Goal: Task Accomplishment & Management: Use online tool/utility

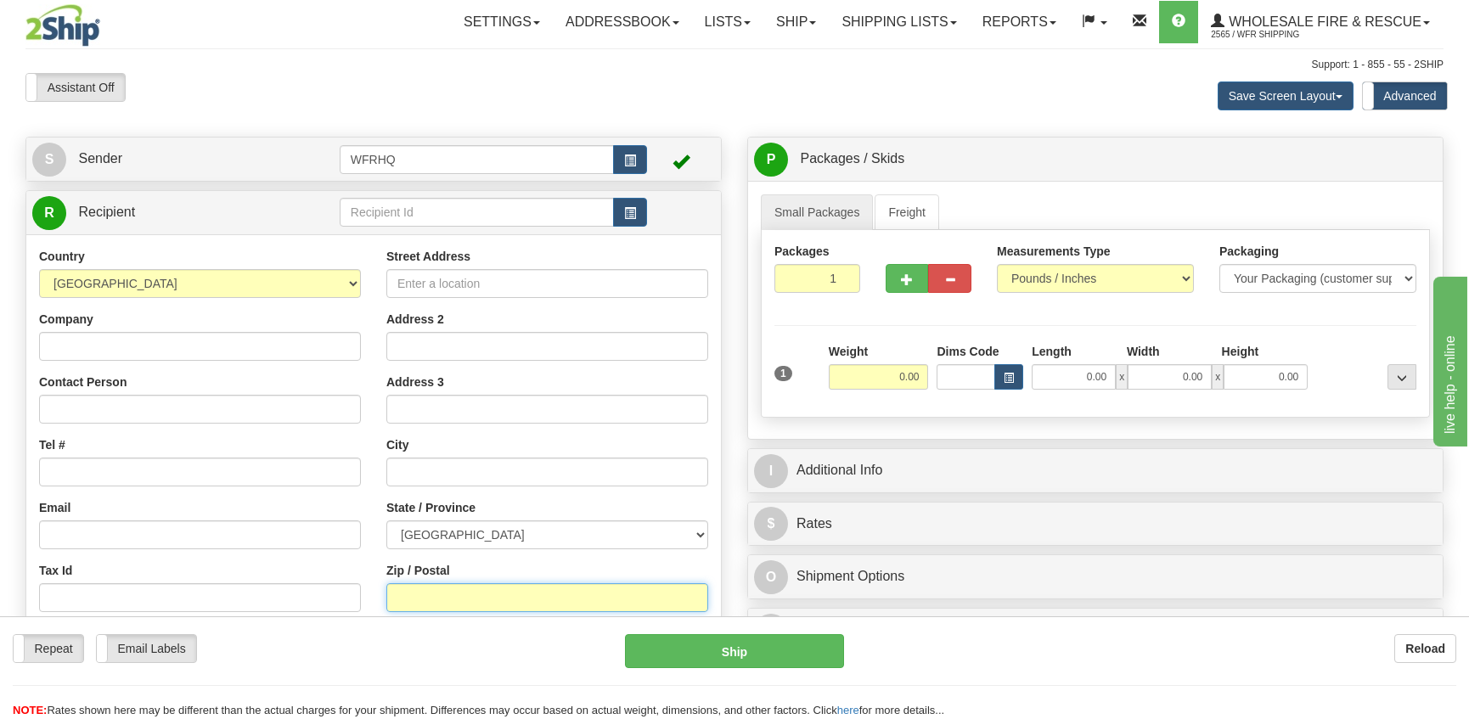
click at [427, 597] on input "Zip / Postal" at bounding box center [547, 597] width 322 height 29
type input "v1r4S8"
click at [899, 385] on input "0.00" at bounding box center [879, 376] width 100 height 25
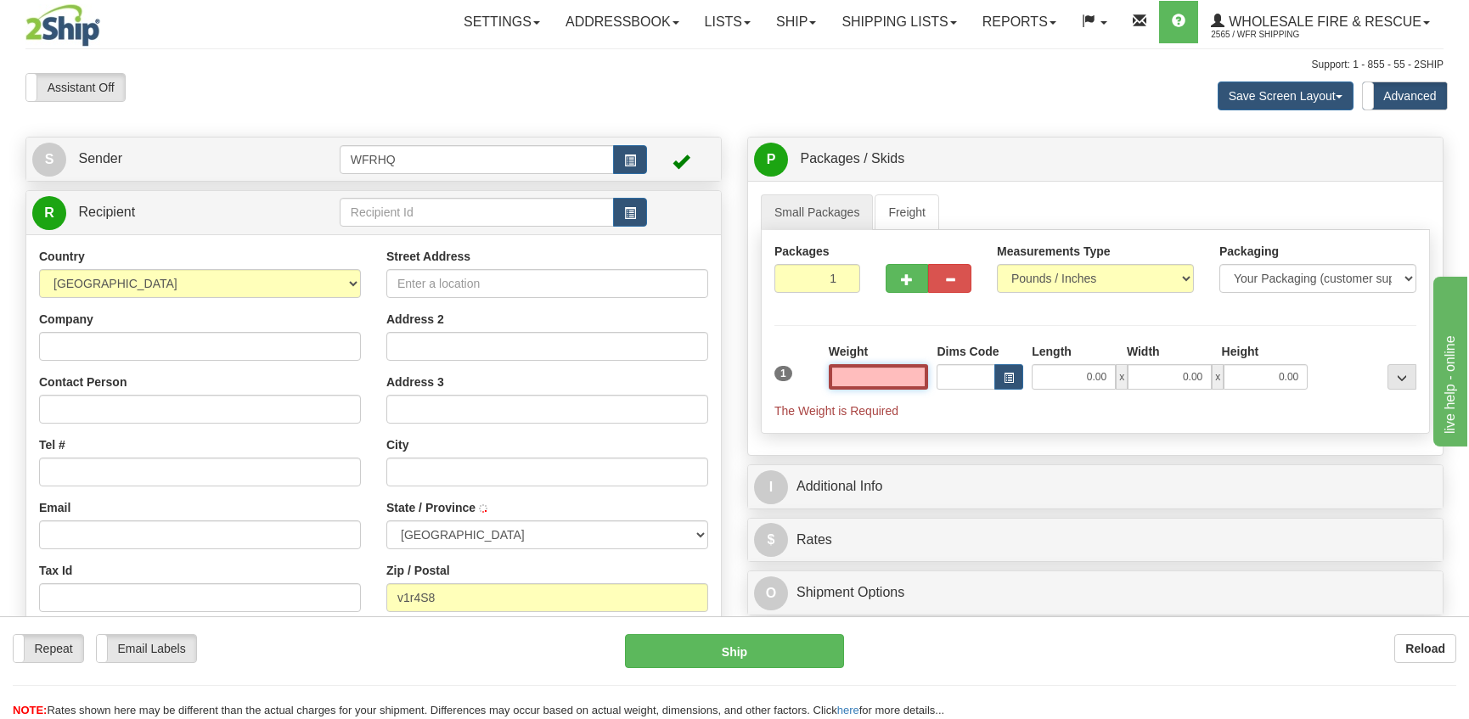
type input "TRAIL"
select select "BC"
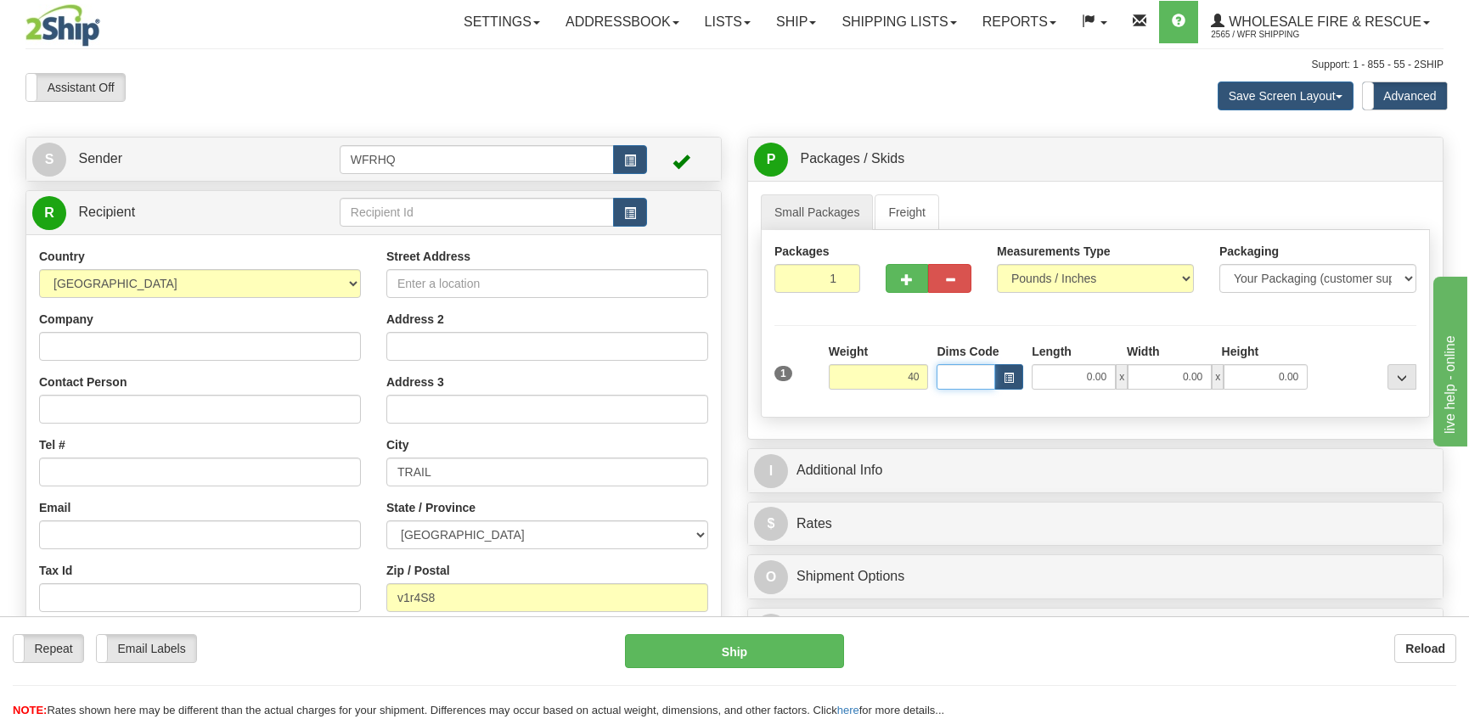
type input "40.00"
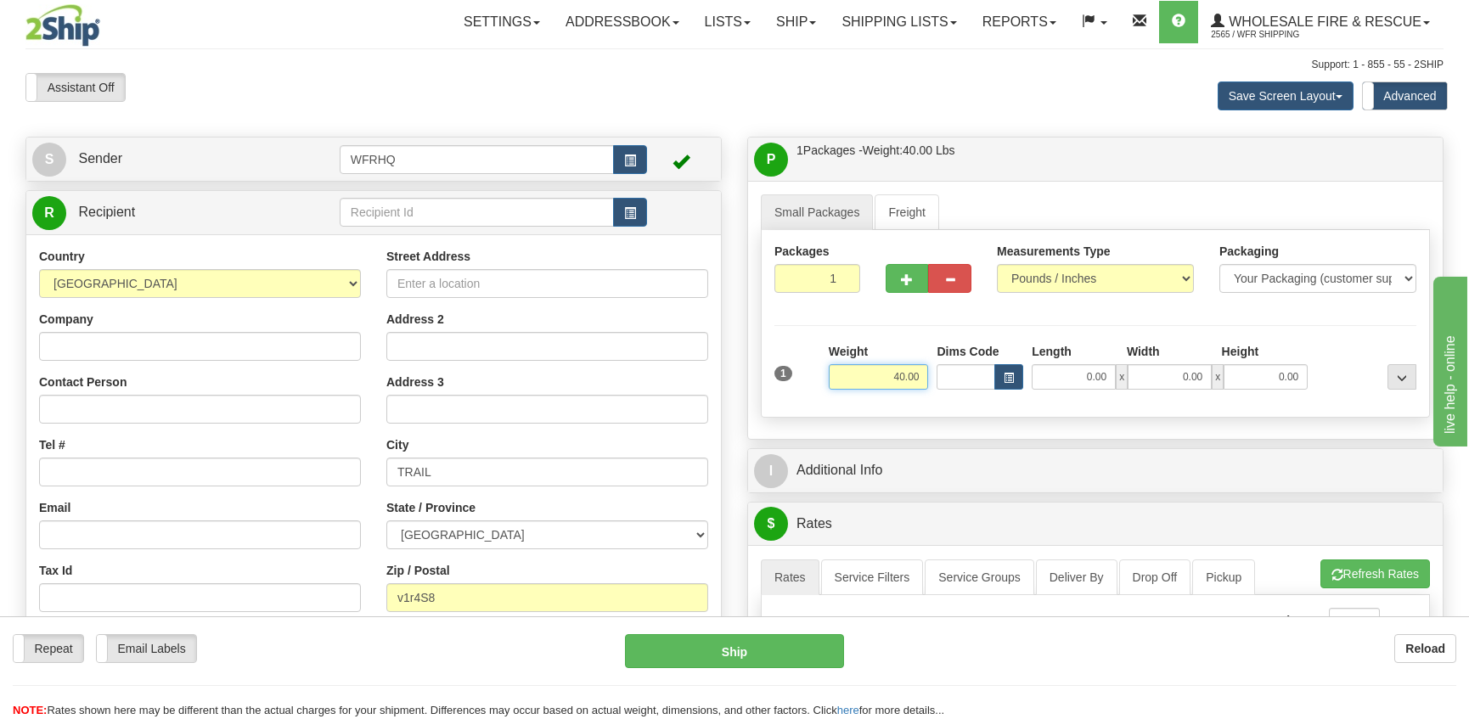
drag, startPoint x: 888, startPoint y: 379, endPoint x: 939, endPoint y: 377, distance: 51.0
click at [939, 377] on div "1 Weight 40.00 Dims Code x x" at bounding box center [1095, 373] width 650 height 60
type input "48.00"
type input "18.00"
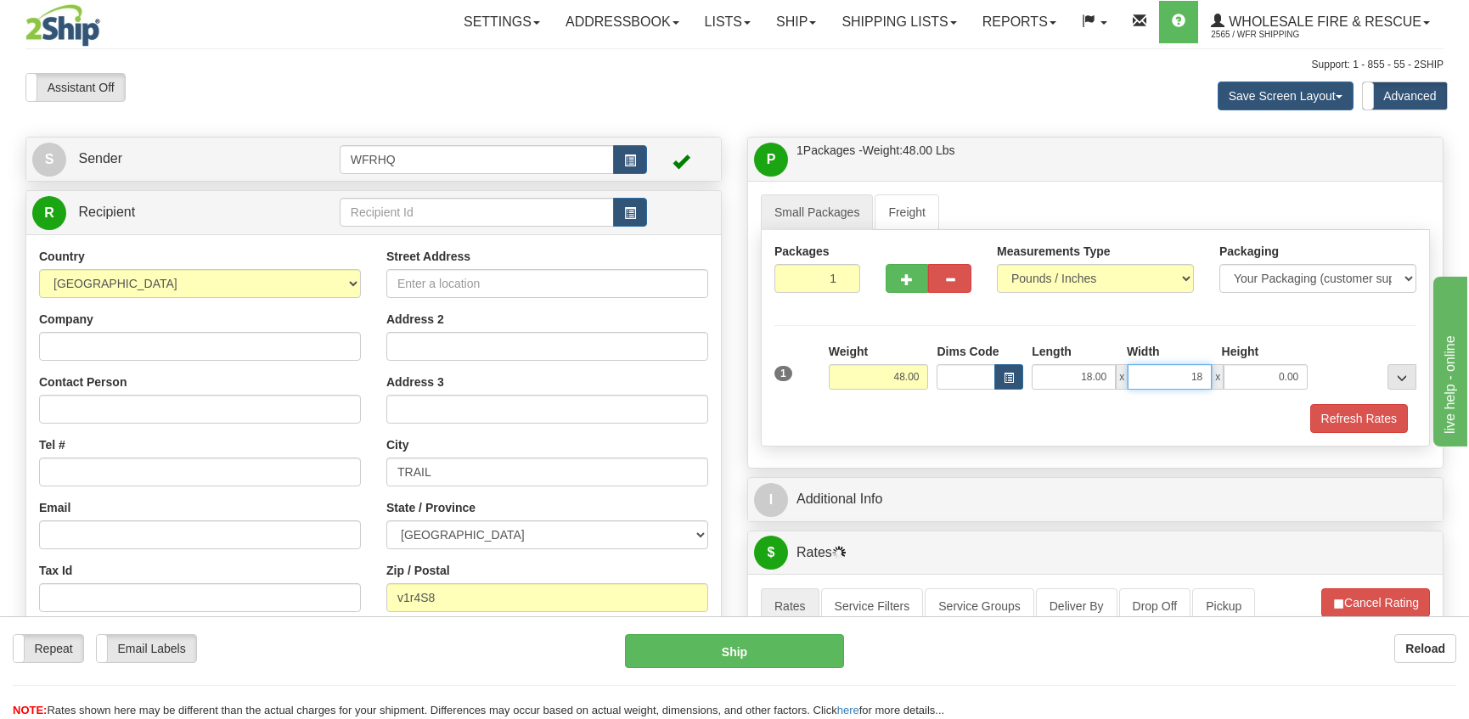
type input "18.00"
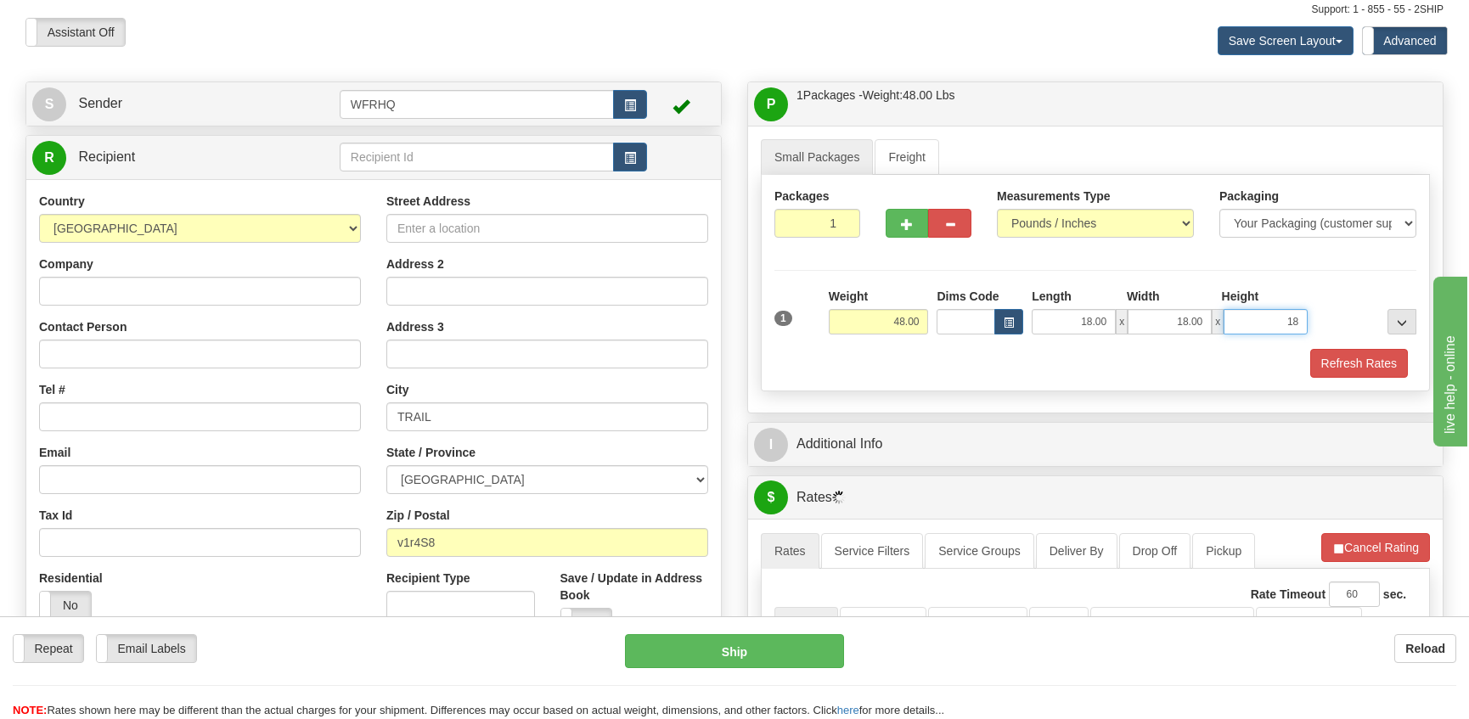
scroll to position [85, 0]
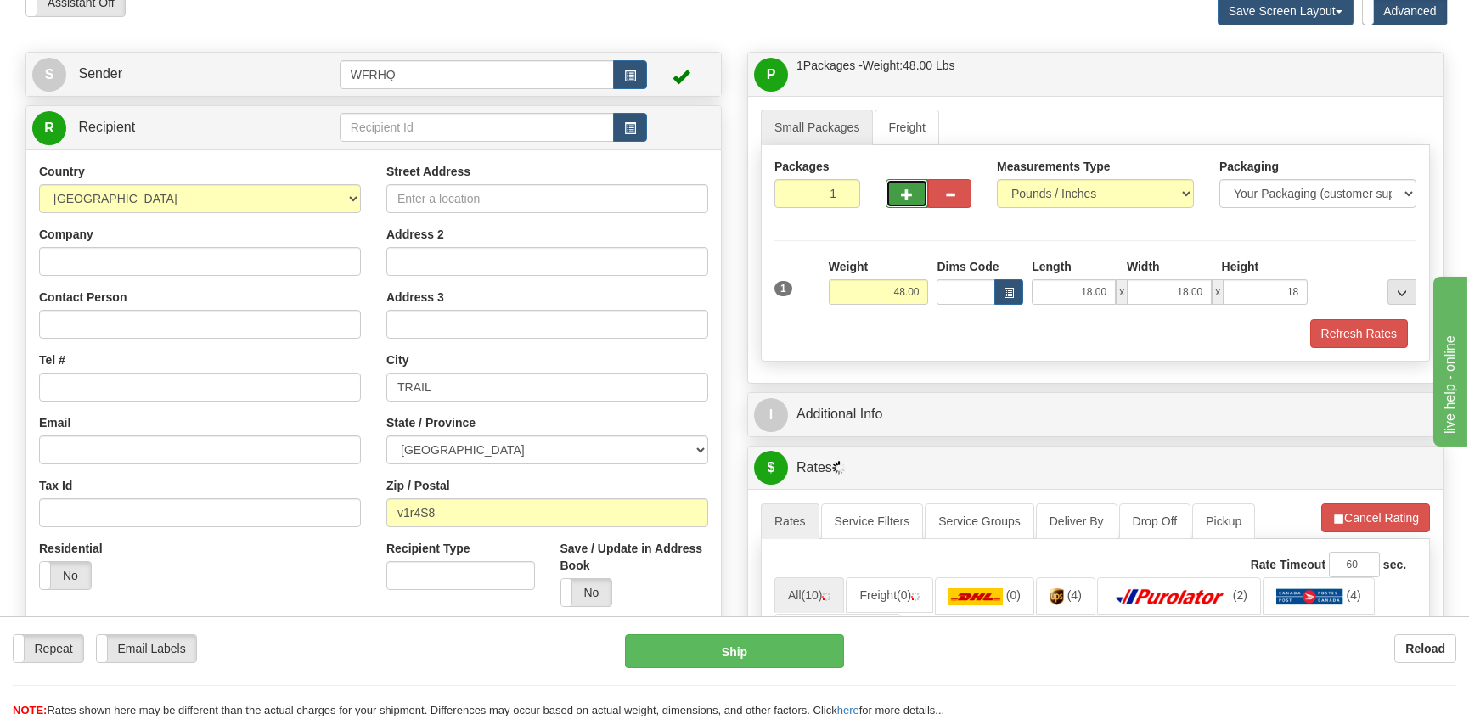
type input "18.00"
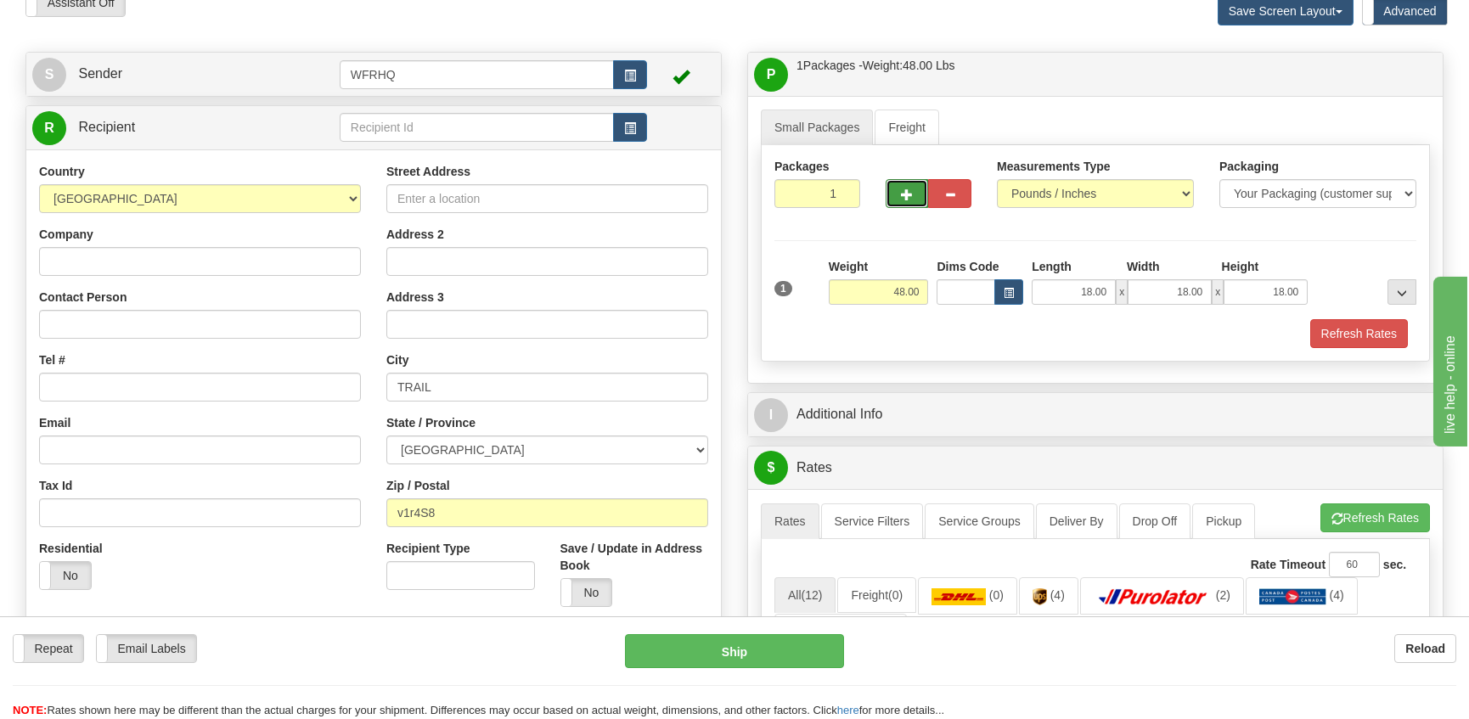
click at [900, 191] on button "button" at bounding box center [907, 193] width 42 height 29
radio input "true"
type input "2"
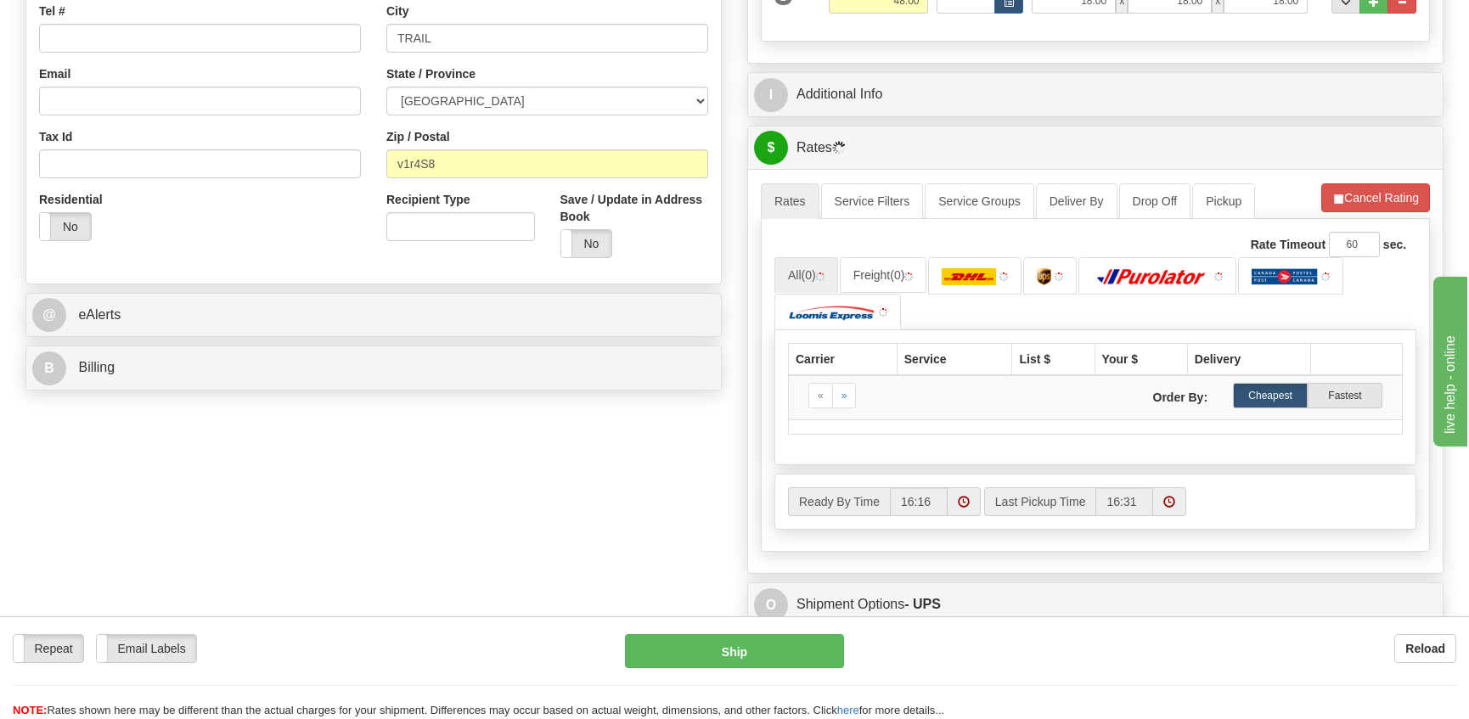
scroll to position [509, 0]
